Goal: Book appointment/travel/reservation

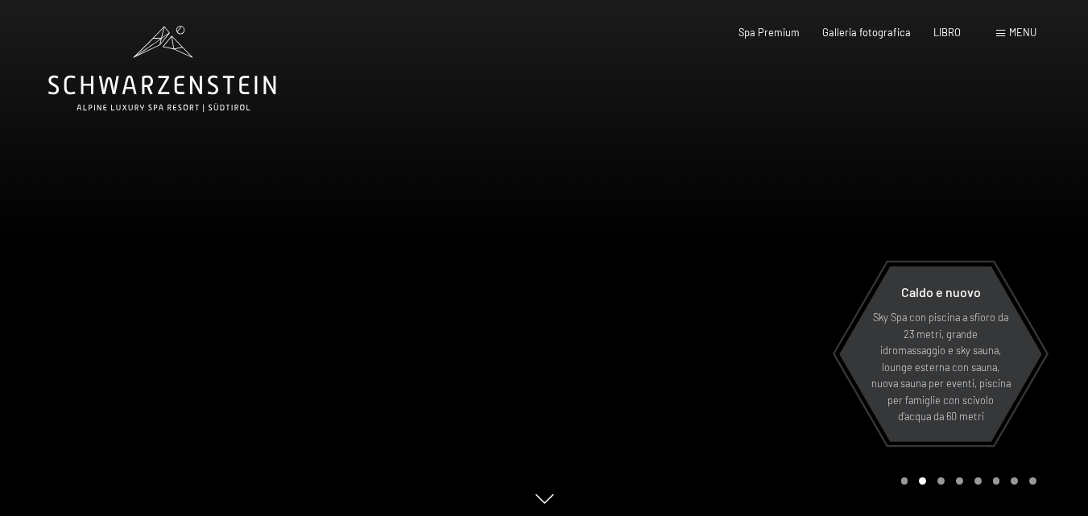
click at [1022, 35] on font "menu" at bounding box center [1022, 32] width 27 height 13
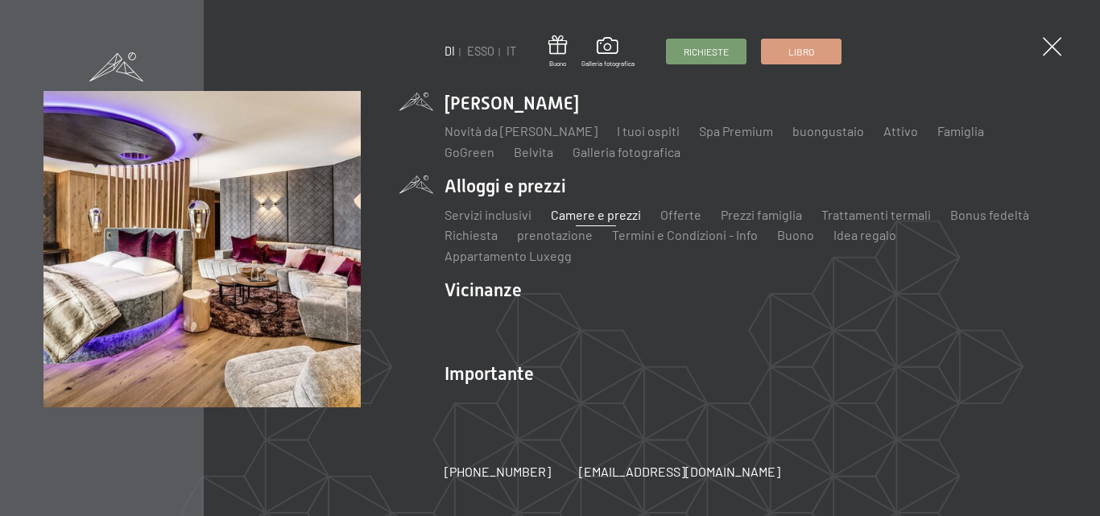
click at [595, 222] on font "Camere e prezzi" at bounding box center [596, 214] width 90 height 15
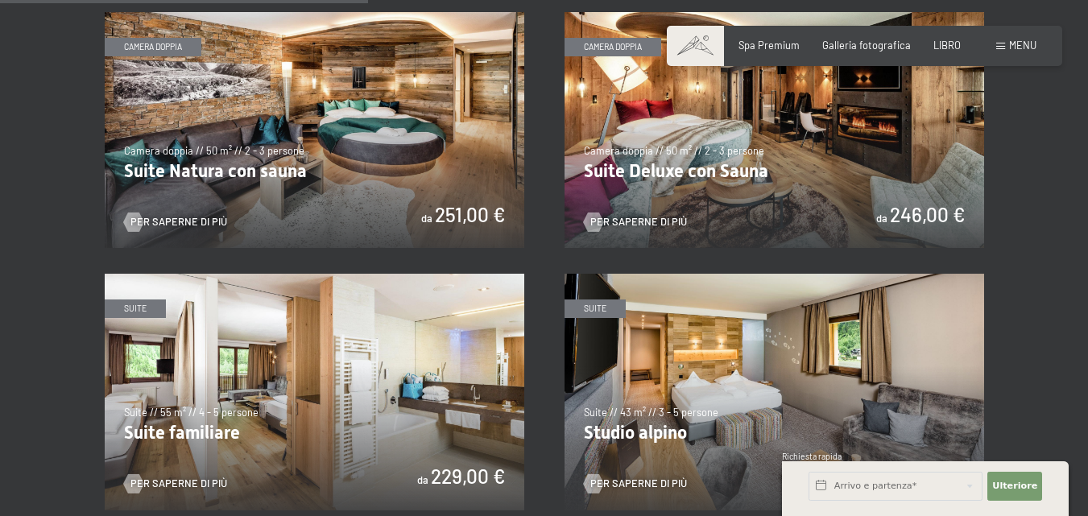
scroll to position [1417, 0]
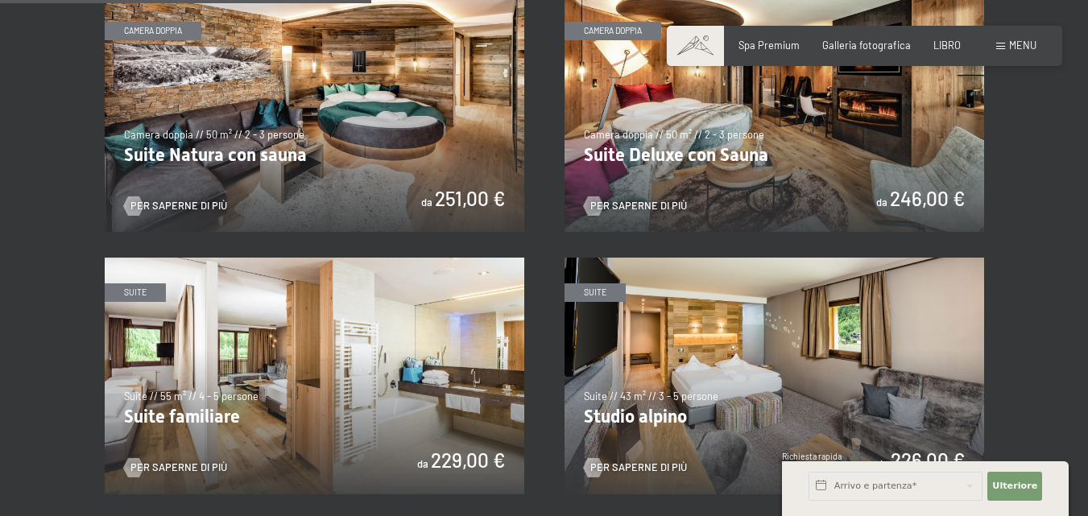
click at [684, 74] on img at bounding box center [773, 114] width 419 height 236
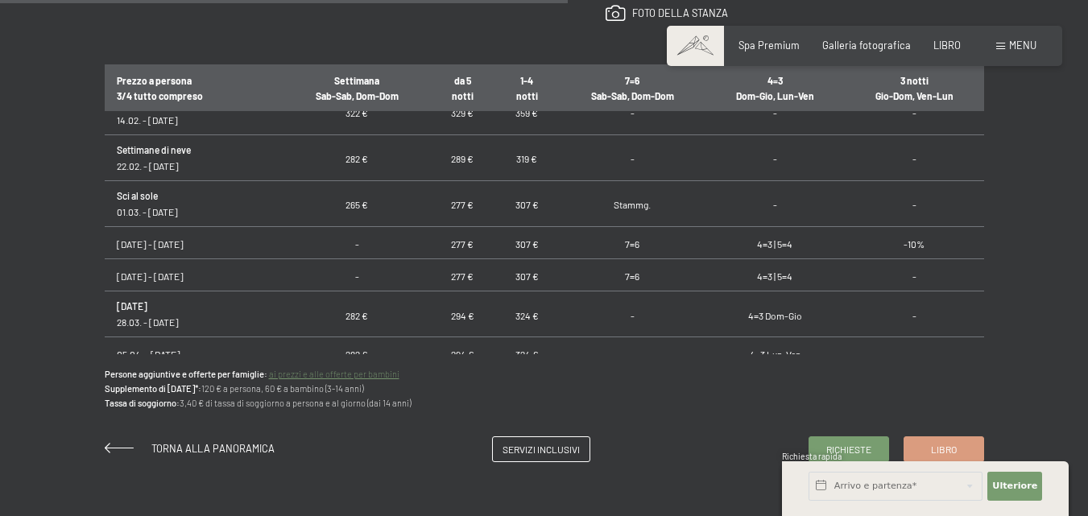
scroll to position [788, 0]
